Goal: Task Accomplishment & Management: Use online tool/utility

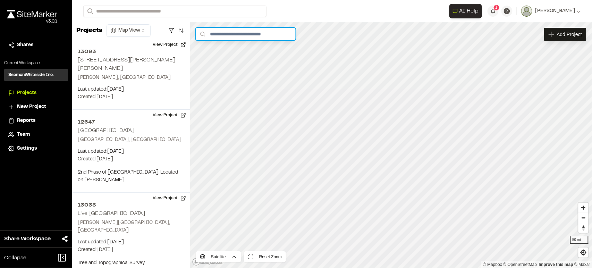
click at [224, 35] on input "text" at bounding box center [246, 34] width 100 height 12
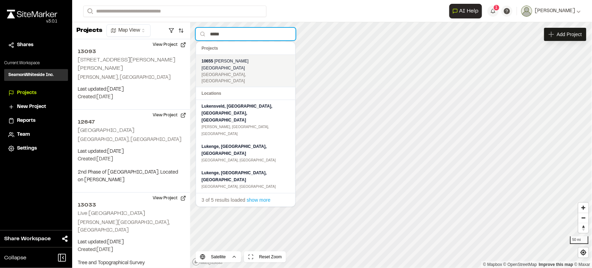
type input "*****"
click at [226, 57] on div "10655 Luken Road Goose Creek, SC" at bounding box center [245, 71] width 99 height 32
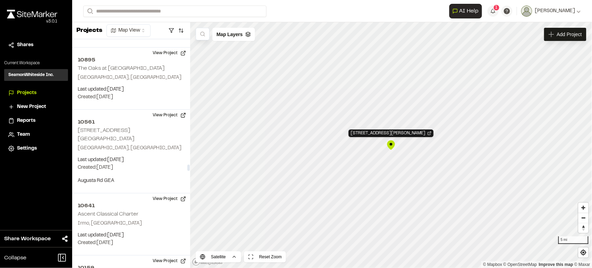
scroll to position [44390, 0]
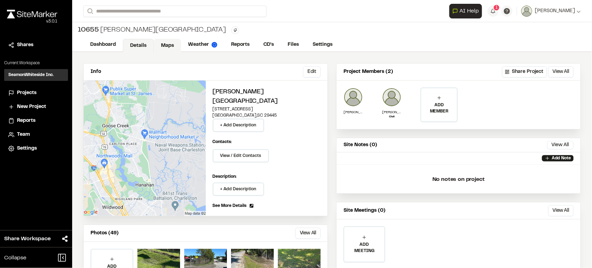
click at [157, 46] on link "Maps" at bounding box center [167, 45] width 27 height 13
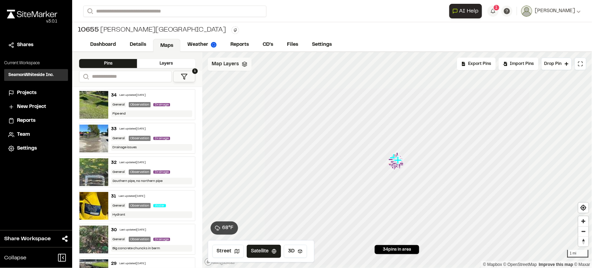
click at [226, 61] on span "Map Layers" at bounding box center [225, 64] width 27 height 8
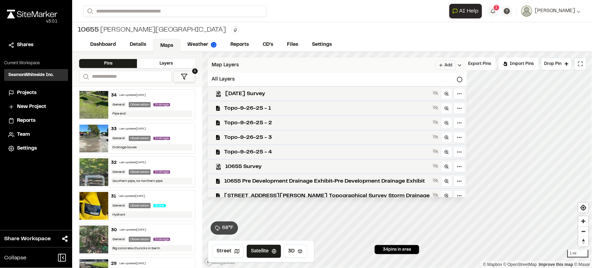
click at [327, 66] on div "Map Layers Add" at bounding box center [337, 65] width 259 height 15
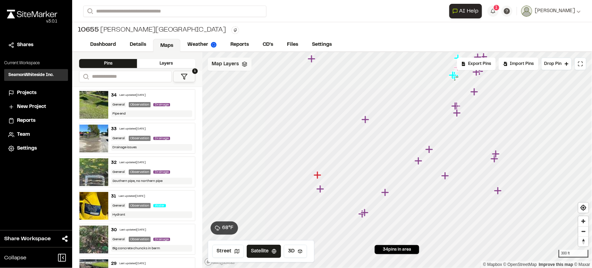
click at [227, 68] on div "Map Layers" at bounding box center [230, 64] width 44 height 13
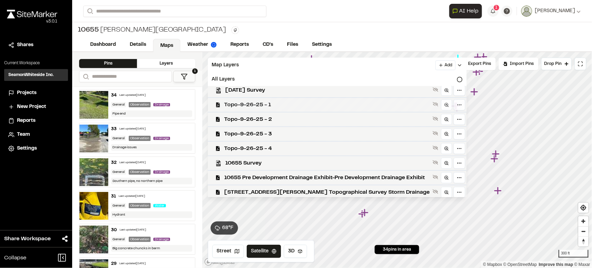
scroll to position [4, 0]
click at [313, 187] on span "[STREET_ADDRESS][PERSON_NAME] Topographical Survey Storm Drainage" at bounding box center [327, 191] width 205 height 8
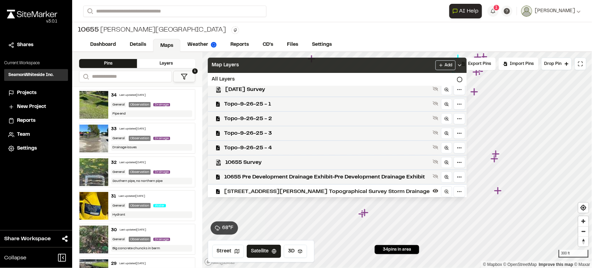
click at [364, 66] on div "Map Layers Add" at bounding box center [337, 65] width 259 height 15
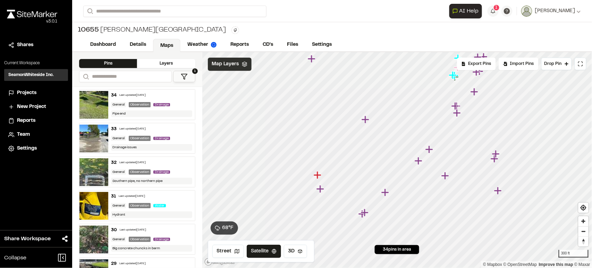
scroll to position [0, 0]
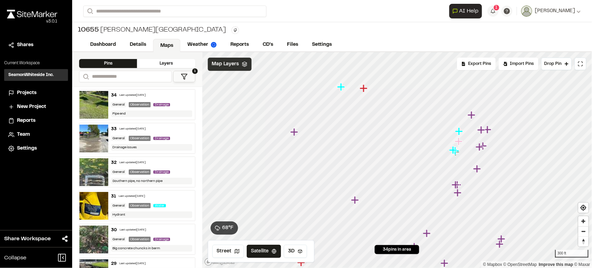
click at [238, 65] on div "Map Layers" at bounding box center [230, 64] width 44 height 13
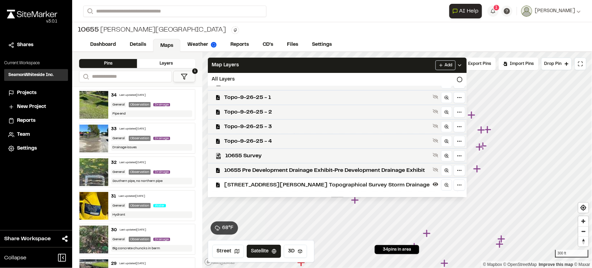
scroll to position [17, 0]
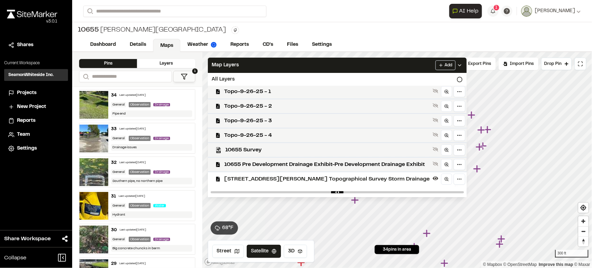
click at [288, 179] on span "[STREET_ADDRESS][PERSON_NAME] Topographical Survey Storm Drainage" at bounding box center [327, 179] width 205 height 8
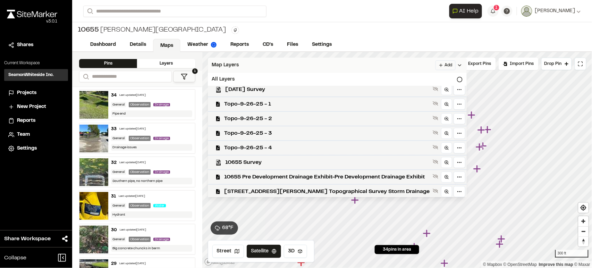
click at [333, 66] on div "Map Layers Add" at bounding box center [337, 65] width 259 height 15
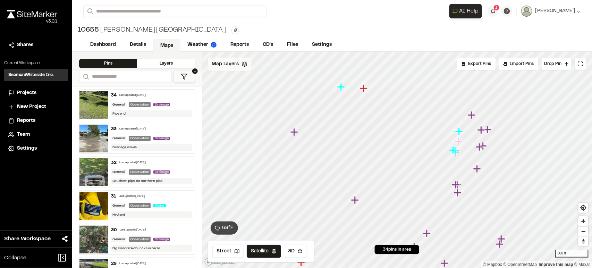
scroll to position [0, 0]
click at [259, 47] on link "CD's" at bounding box center [268, 45] width 25 height 13
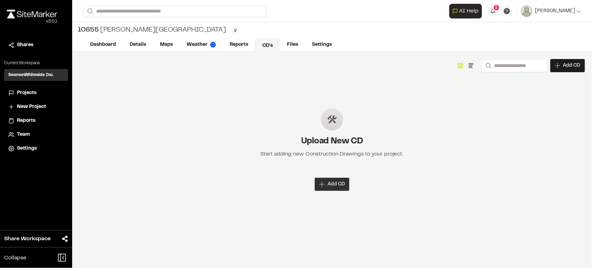
click at [338, 185] on span "Add CD" at bounding box center [336, 184] width 17 height 7
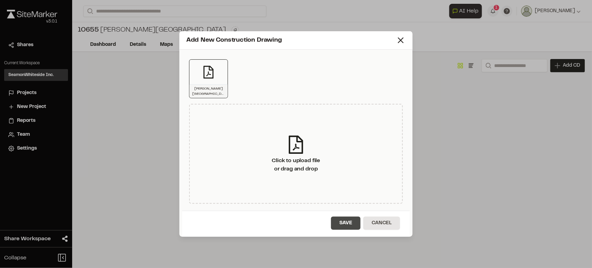
click at [348, 222] on button "Save" at bounding box center [346, 223] width 30 height 13
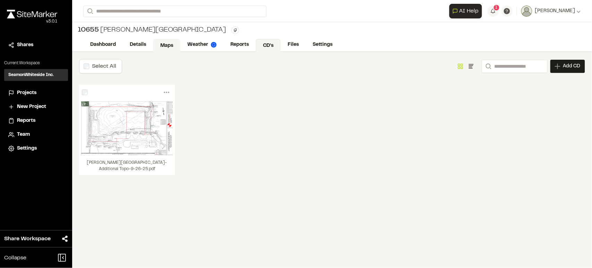
click at [159, 45] on link "Maps" at bounding box center [166, 45] width 27 height 13
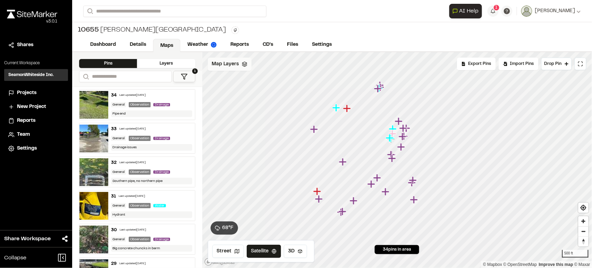
click at [214, 66] on span "Map Layers" at bounding box center [225, 64] width 27 height 8
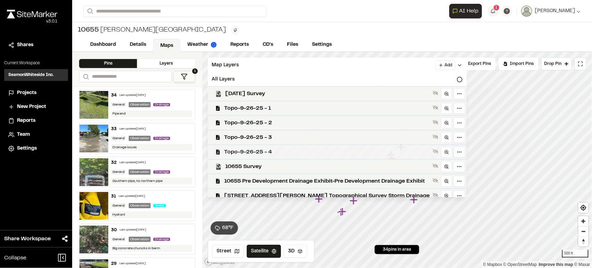
scroll to position [4, 0]
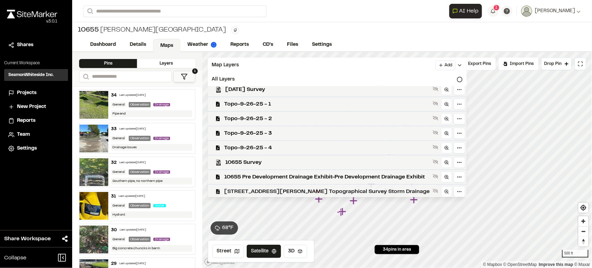
click at [294, 191] on span "[STREET_ADDRESS][PERSON_NAME] Topographical Survey Storm Drainage" at bounding box center [327, 191] width 205 height 8
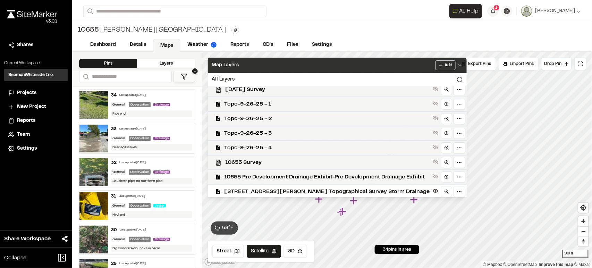
click at [390, 65] on div "Map Layers Add" at bounding box center [337, 65] width 259 height 15
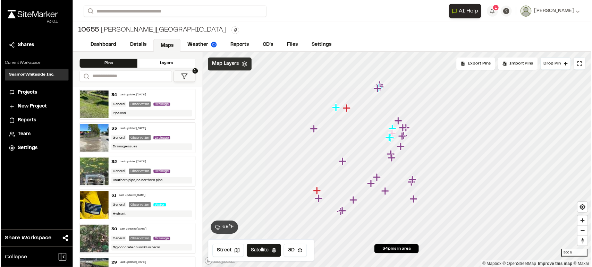
scroll to position [0, 0]
